Goal: Task Accomplishment & Management: Use online tool/utility

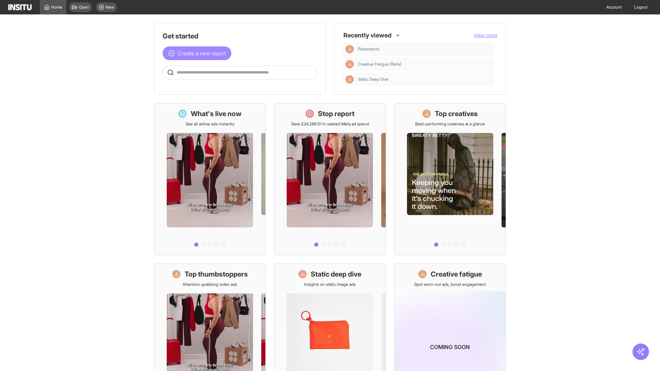
click at [199, 53] on span "Create a new report" at bounding box center [202, 53] width 48 height 8
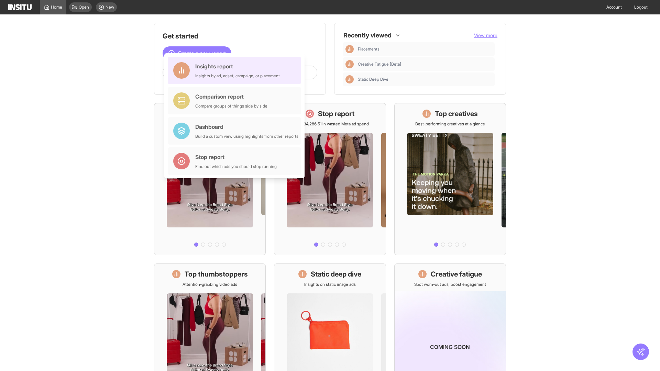
click at [236, 70] on div "Insights report Insights by ad, adset, campaign, or placement" at bounding box center [237, 70] width 85 height 17
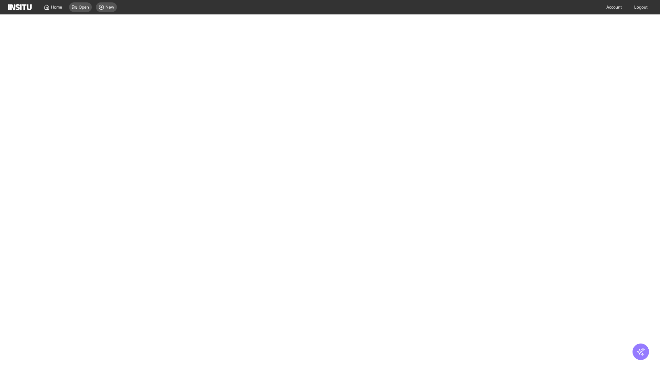
select select "**"
